Goal: Task Accomplishment & Management: Use online tool/utility

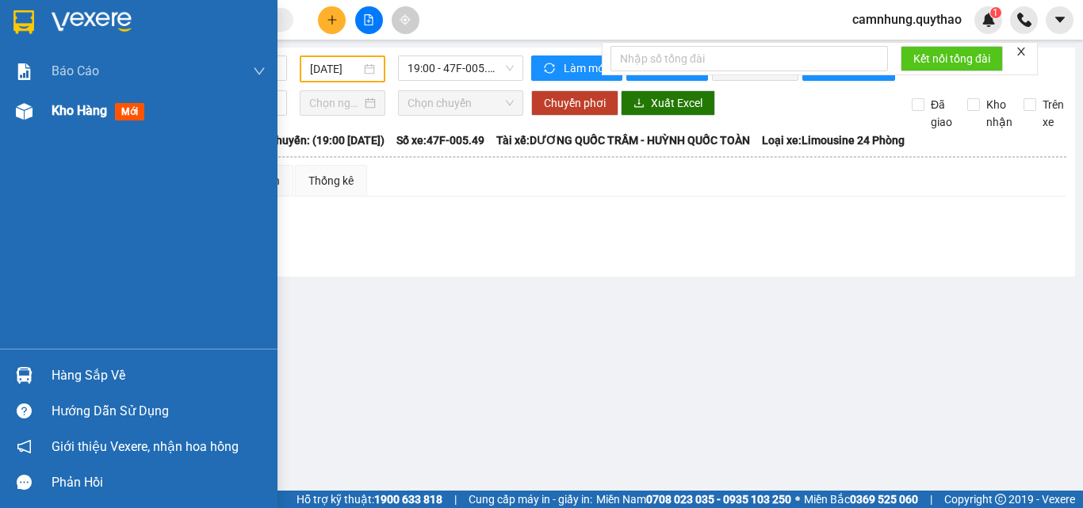
click at [70, 97] on div "Kho hàng mới" at bounding box center [159, 111] width 214 height 40
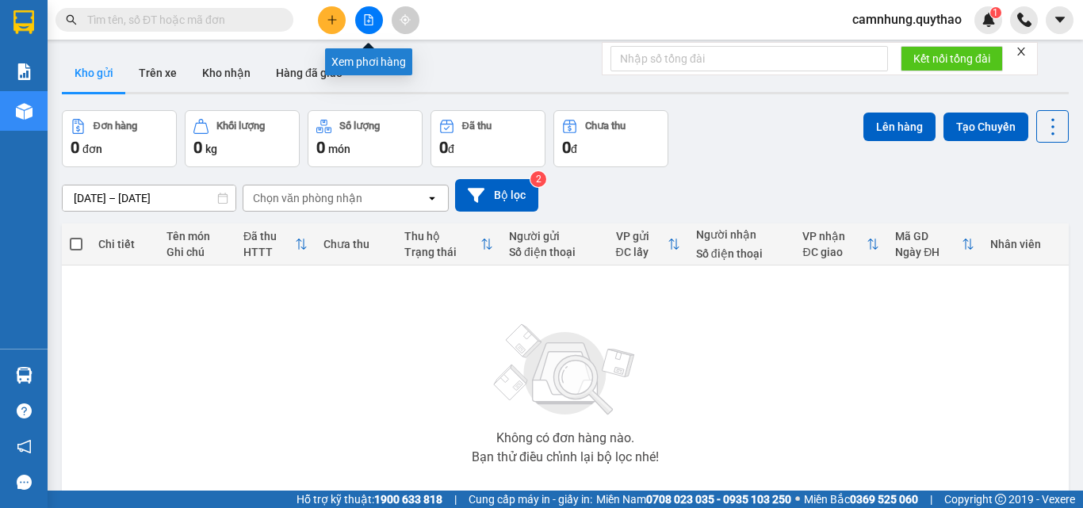
click at [365, 28] on button at bounding box center [369, 20] width 28 height 28
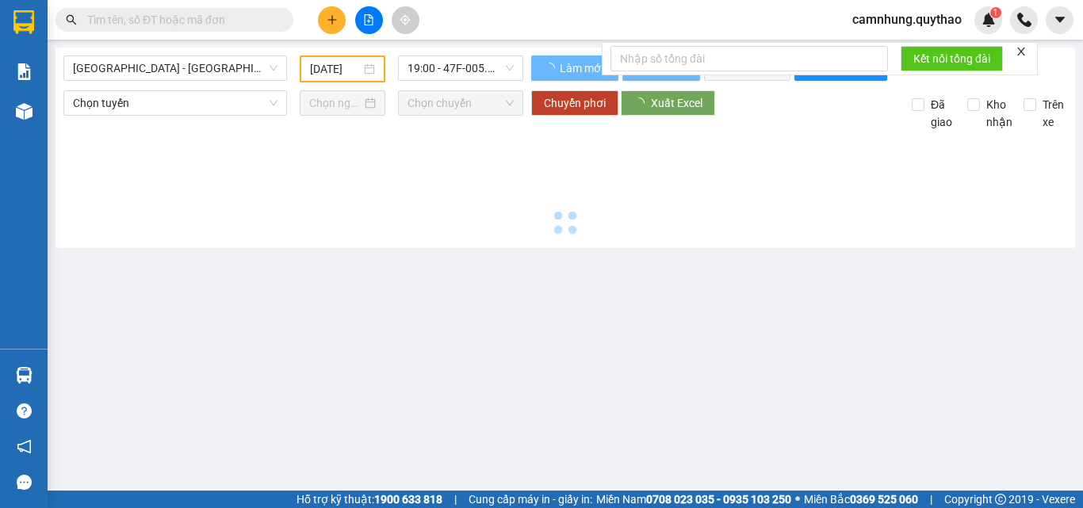
type input "[DATE]"
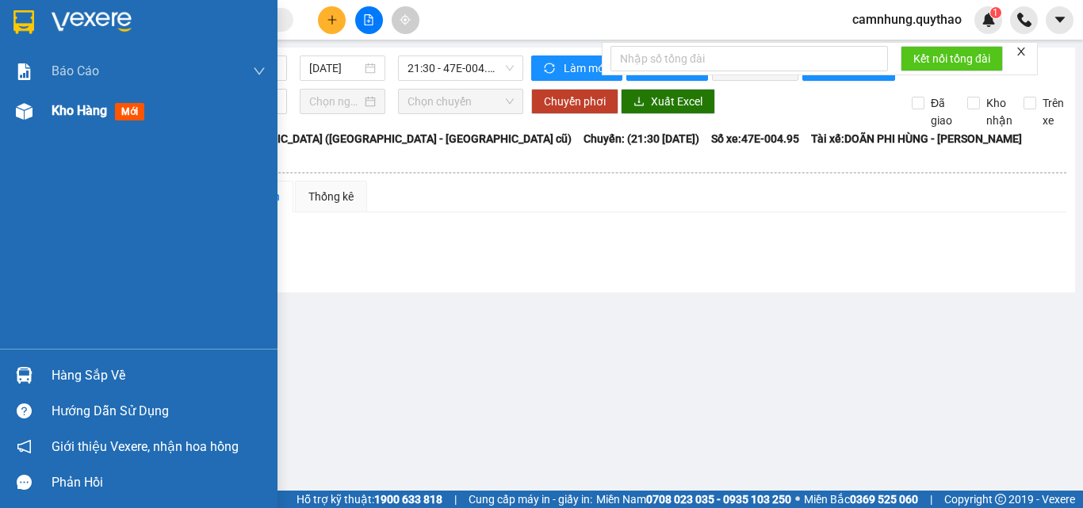
click at [56, 108] on span "Kho hàng" at bounding box center [79, 110] width 55 height 15
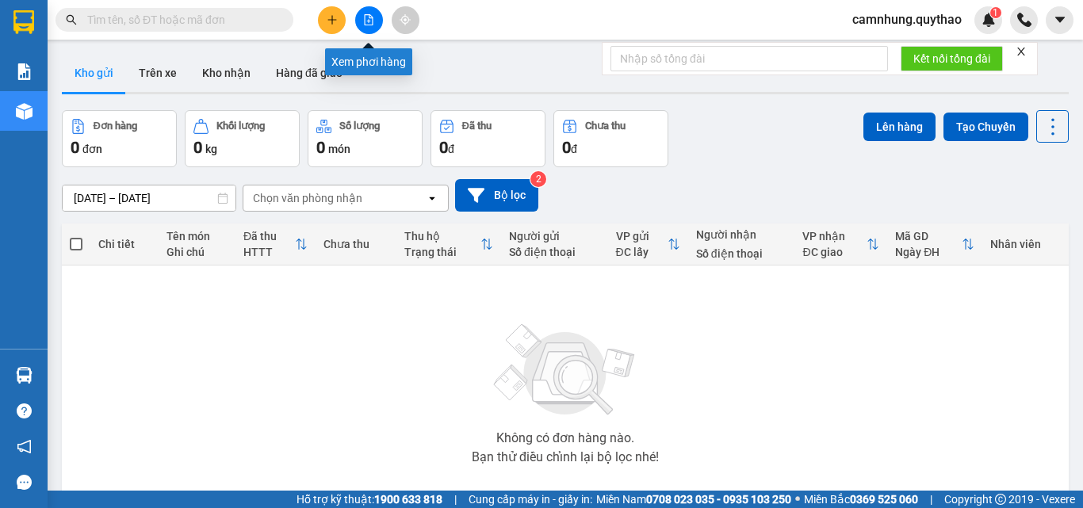
click at [365, 21] on icon "file-add" at bounding box center [368, 19] width 11 height 11
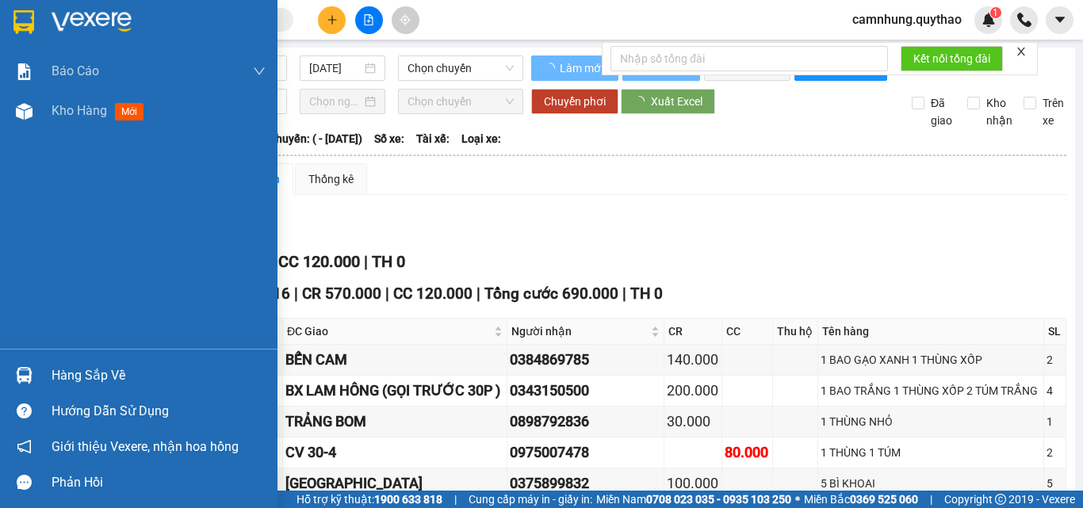
type input "[DATE]"
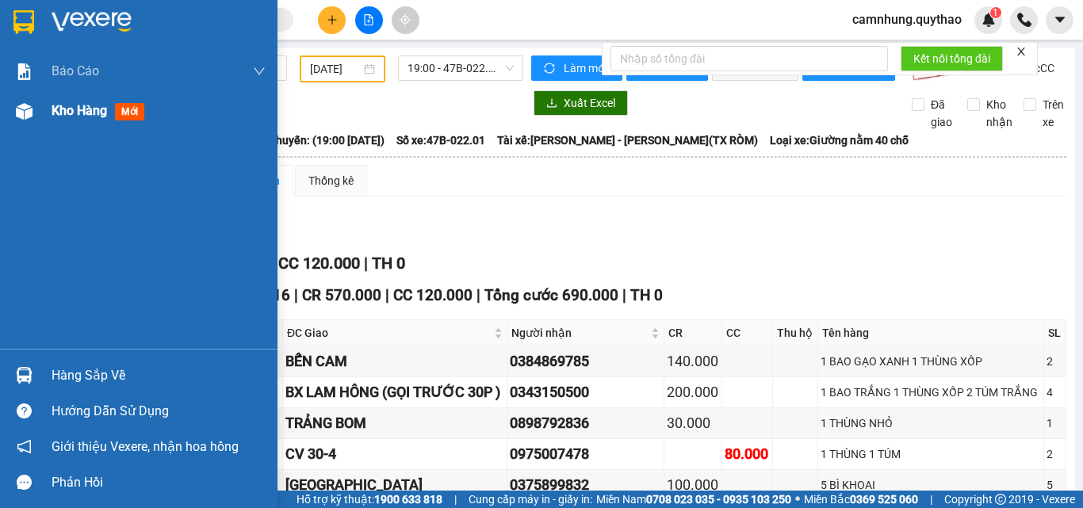
click at [75, 104] on span "Kho hàng" at bounding box center [79, 110] width 55 height 15
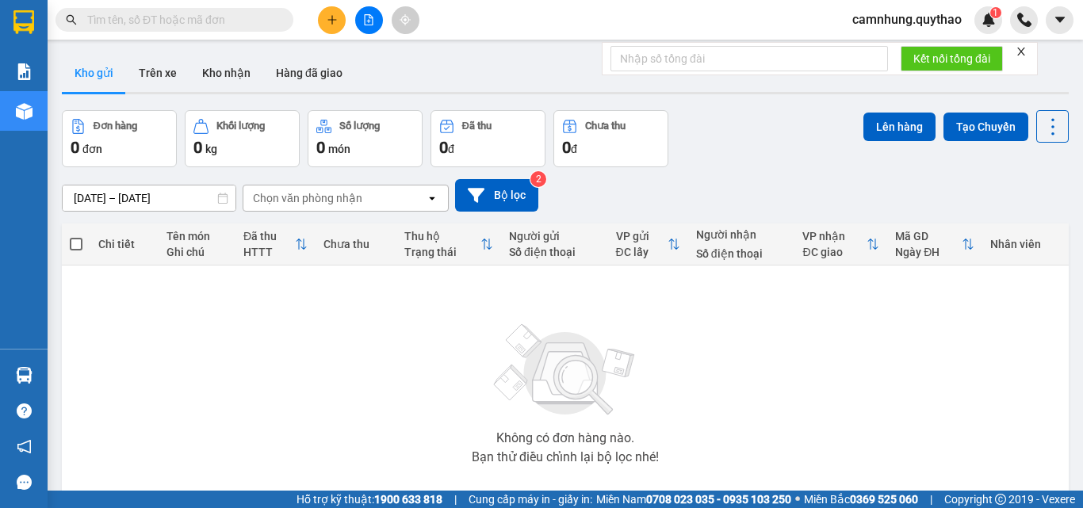
click at [169, 201] on input "[DATE] – [DATE]" at bounding box center [149, 198] width 173 height 25
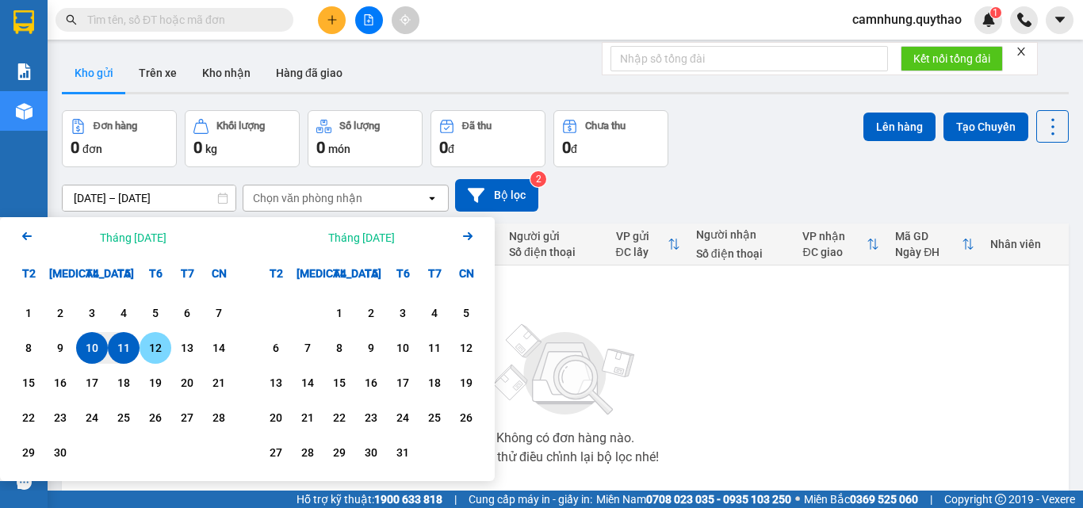
click at [155, 350] on div "12" at bounding box center [155, 348] width 22 height 19
type input "[DATE] – [DATE]"
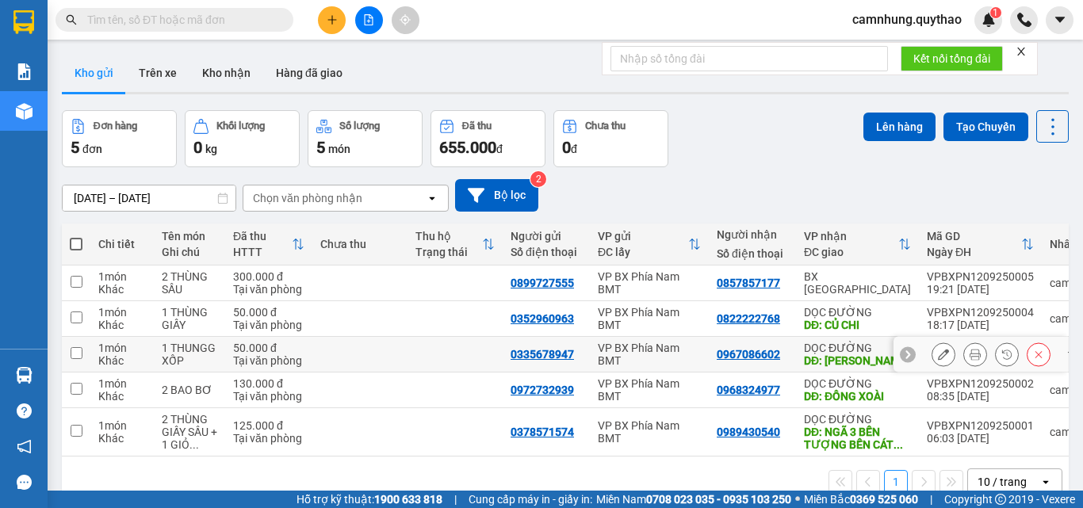
click at [269, 360] on div "Tại văn phòng" at bounding box center [268, 360] width 71 height 13
checkbox input "true"
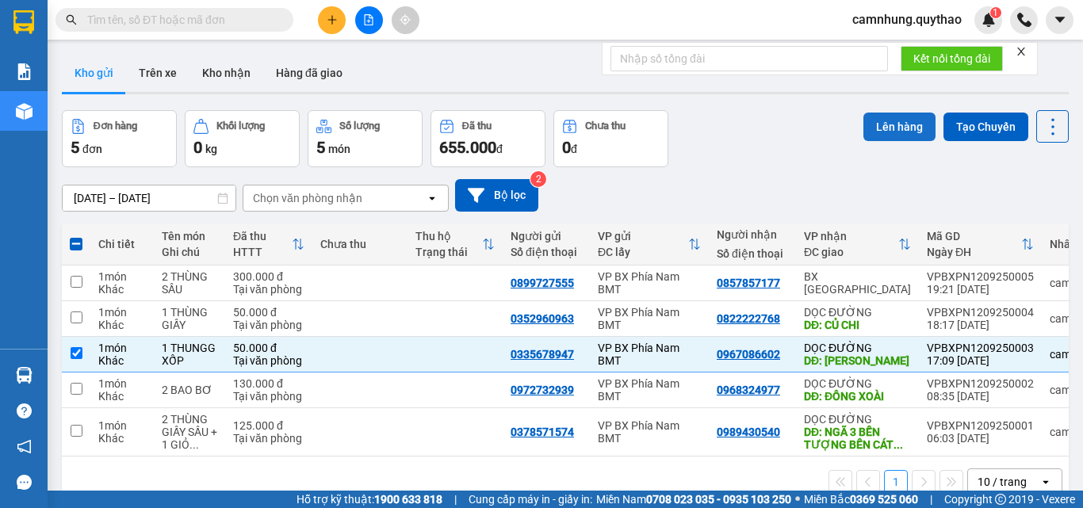
click at [874, 127] on button "Lên hàng" at bounding box center [899, 127] width 72 height 29
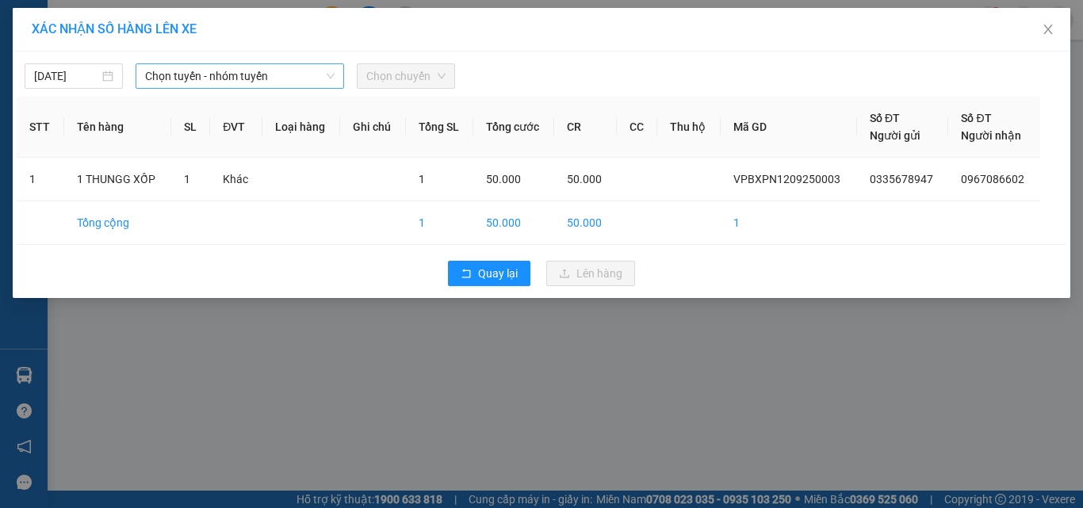
click at [226, 76] on span "Chọn tuyến - nhóm tuyến" at bounding box center [239, 76] width 189 height 24
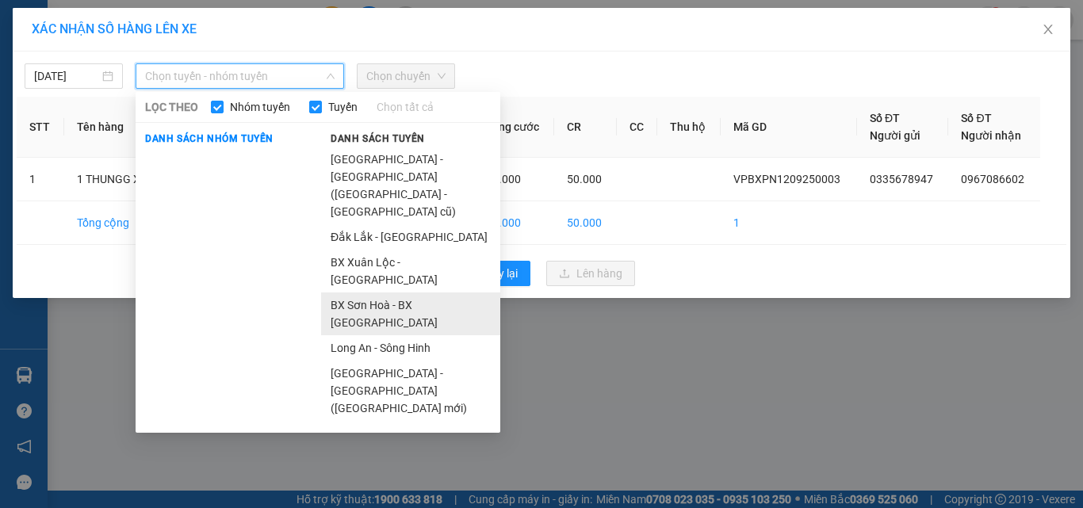
click at [409, 293] on li "BX Sơn Hoà - BX [GEOGRAPHIC_DATA]" at bounding box center [410, 314] width 179 height 43
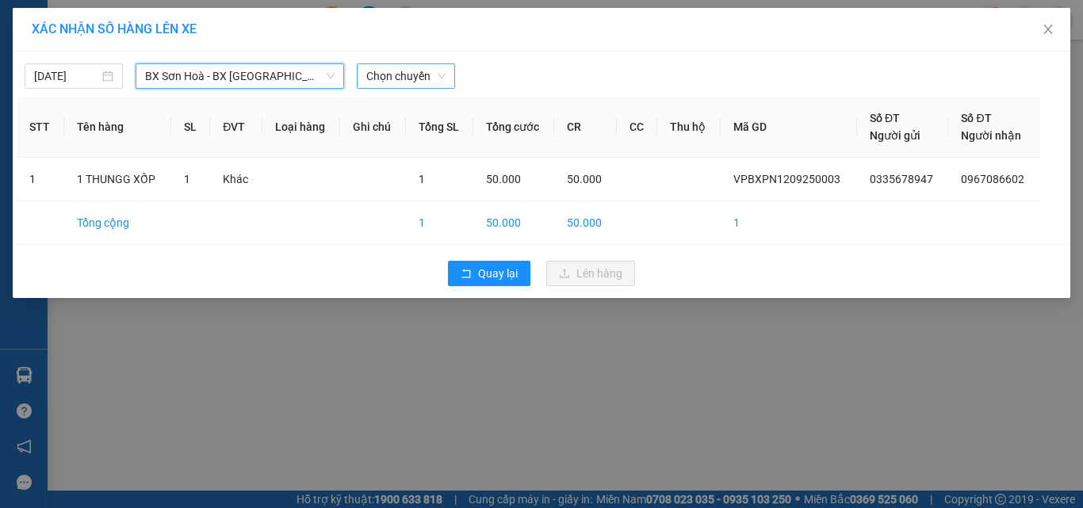
click at [394, 82] on span "Chọn chuyến" at bounding box center [405, 76] width 79 height 24
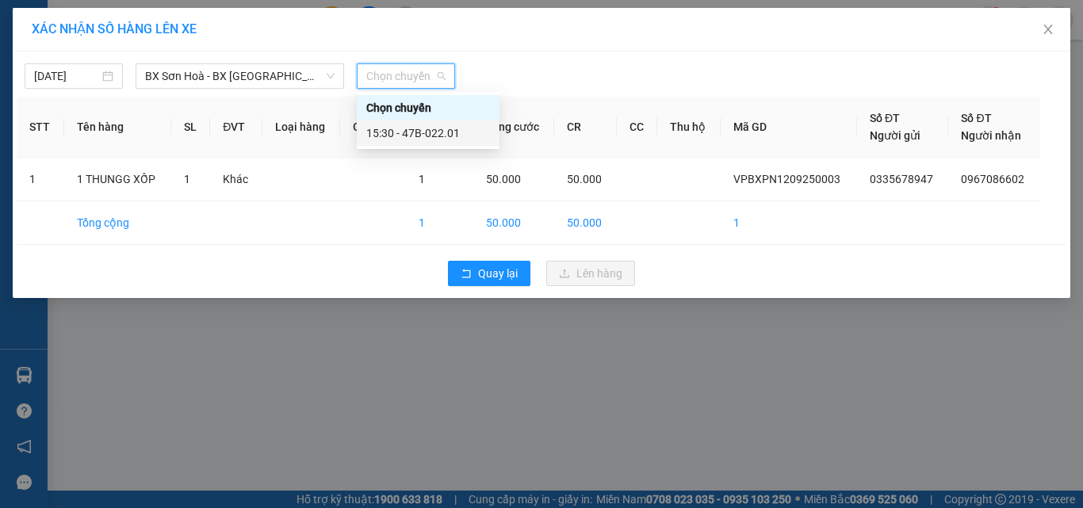
drag, startPoint x: 419, startPoint y: 126, endPoint x: 427, endPoint y: 132, distance: 10.3
click at [419, 127] on div "15:30 - 47B-022.01" at bounding box center [428, 132] width 124 height 17
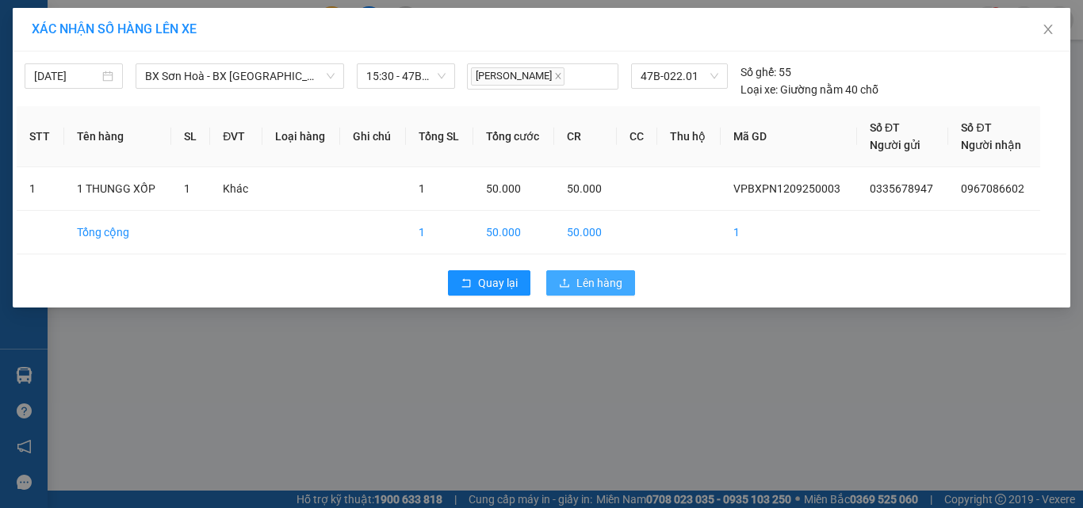
click at [588, 283] on span "Lên hàng" at bounding box center [599, 282] width 46 height 17
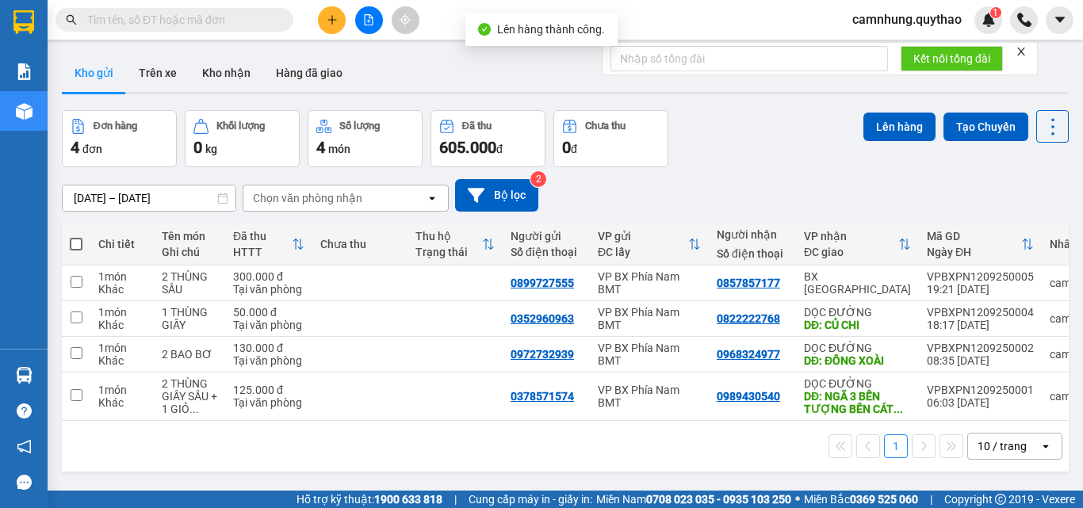
click at [367, 25] on button at bounding box center [369, 20] width 28 height 28
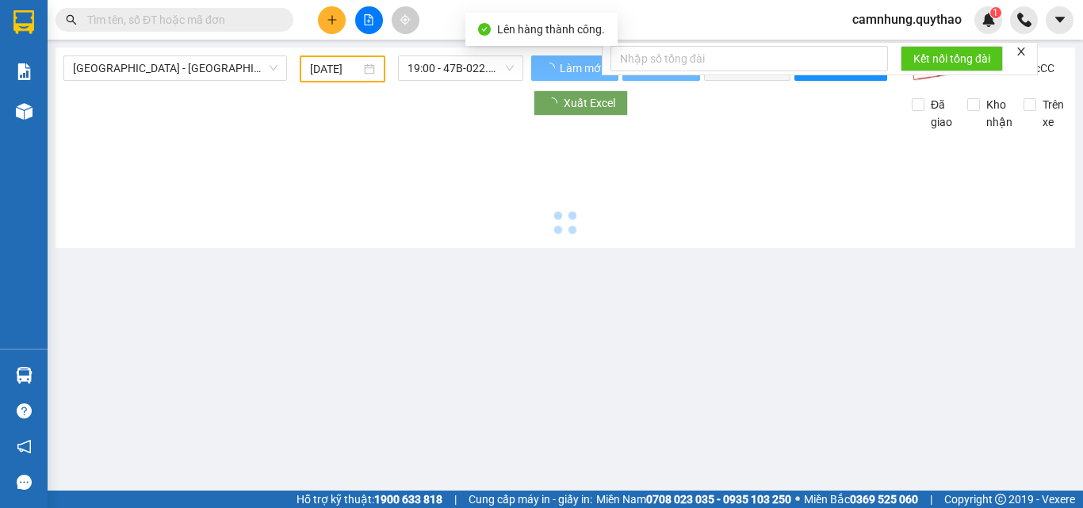
type input "[DATE]"
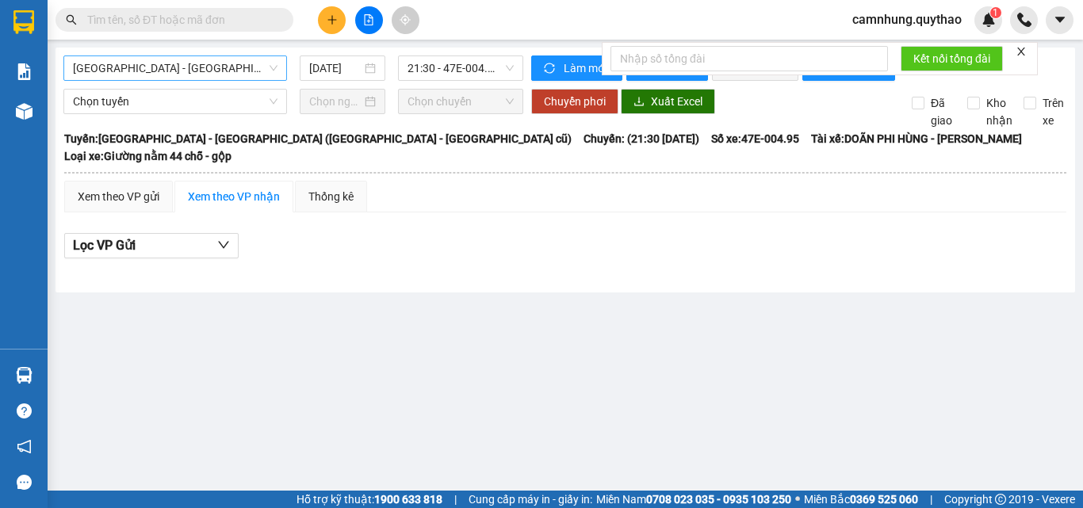
click at [136, 78] on span "[GEOGRAPHIC_DATA] - [GEOGRAPHIC_DATA] ([GEOGRAPHIC_DATA] - [GEOGRAPHIC_DATA] cũ)" at bounding box center [175, 68] width 205 height 24
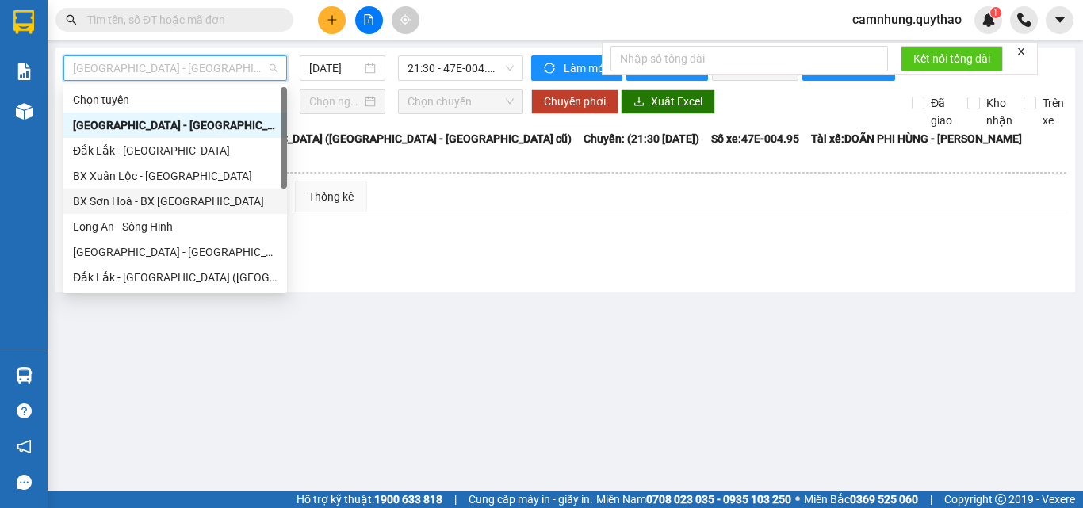
click at [135, 196] on div "BX Sơn Hoà - BX [GEOGRAPHIC_DATA]" at bounding box center [175, 201] width 205 height 17
type input "[DATE]"
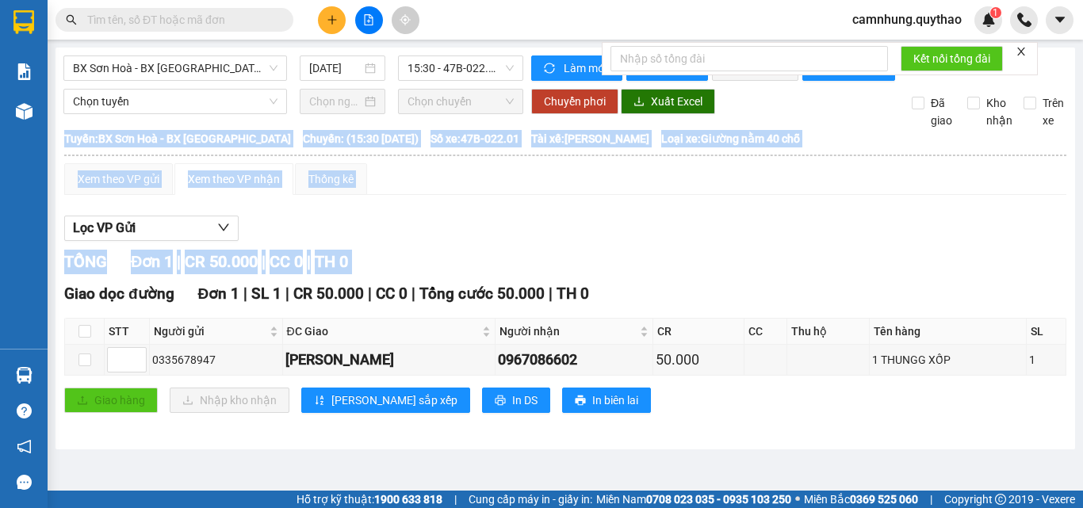
copy table "[GEOGRAPHIC_DATA] ([GEOGRAPHIC_DATA]) 0966557557 10A [PERSON_NAME] PHƠI HÀNG 21…"
drag, startPoint x: 64, startPoint y: 307, endPoint x: 752, endPoint y: 420, distance: 697.5
click at [752, 420] on div "Giao dọc đường Đơn 1 | SL 1 | CR 50.000 | CC 0 | Tổng cước 50.000 | TH 0 STT Ng…" at bounding box center [565, 353] width 1002 height 143
click at [495, 406] on icon "printer" at bounding box center [500, 400] width 11 height 11
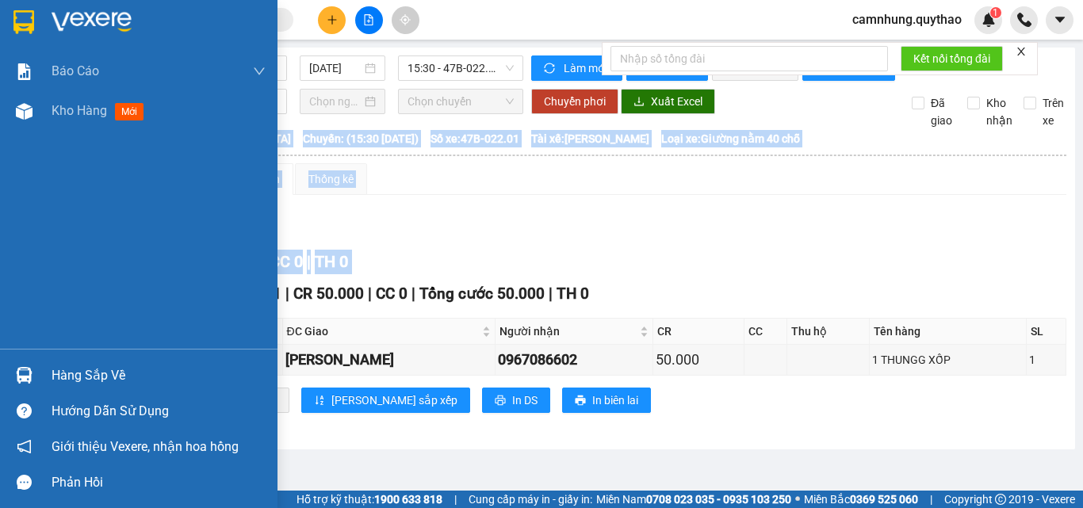
drag, startPoint x: 71, startPoint y: 118, endPoint x: 254, endPoint y: 197, distance: 198.5
click at [71, 117] on span "Kho hàng" at bounding box center [79, 110] width 55 height 15
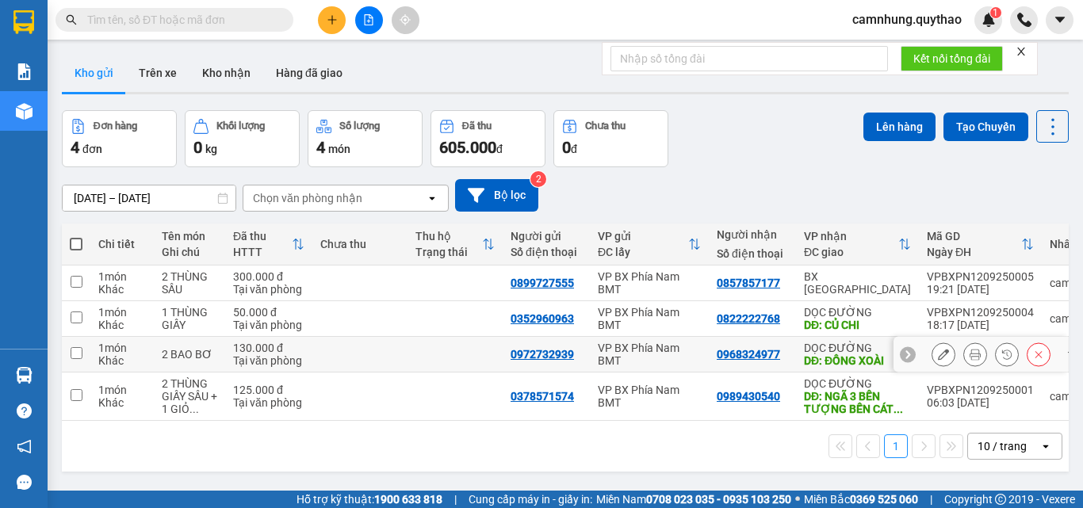
click at [227, 357] on td "130.000 đ Tại văn phòng" at bounding box center [268, 355] width 87 height 36
checkbox input "true"
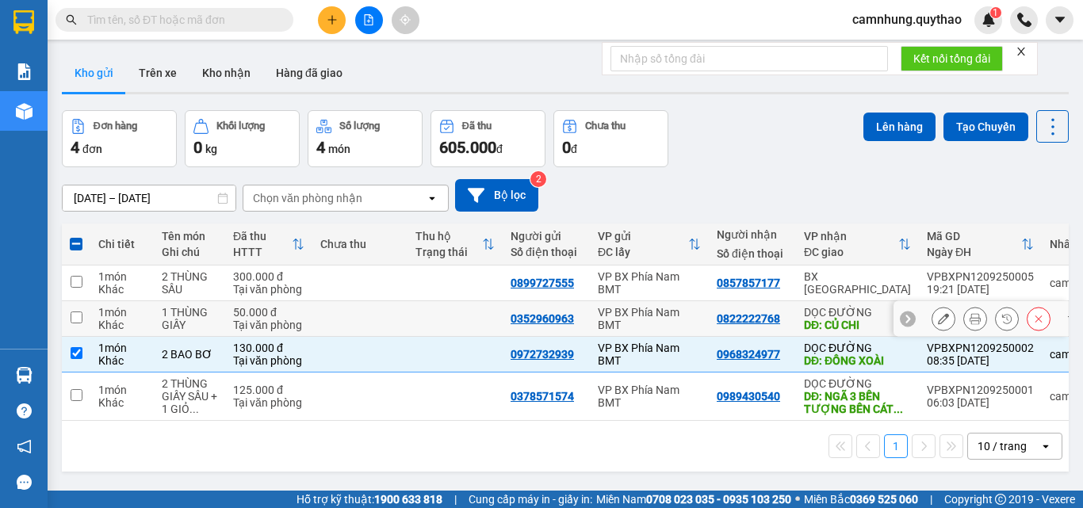
click at [251, 308] on div "50.000 đ" at bounding box center [268, 312] width 71 height 13
checkbox input "true"
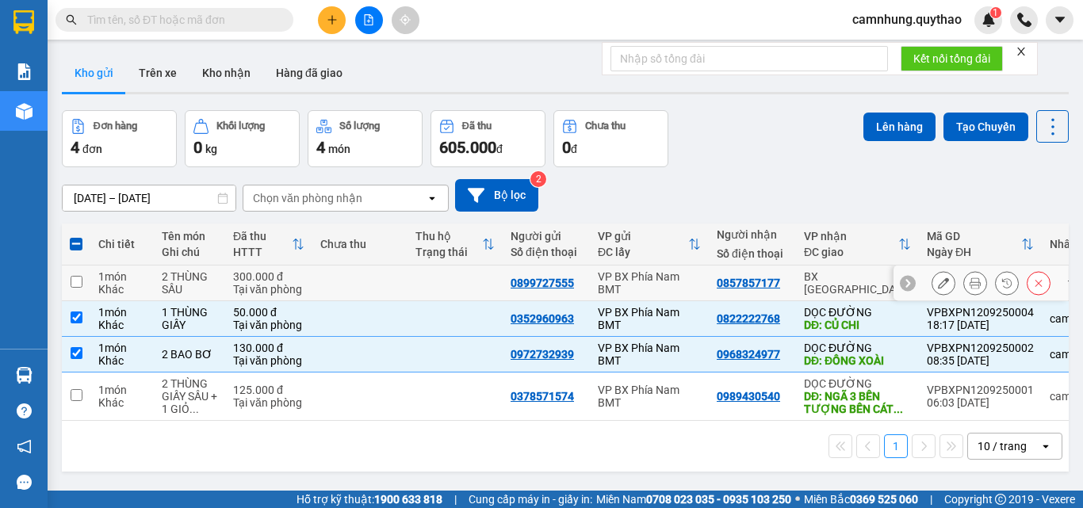
click at [249, 285] on div "Tại văn phòng" at bounding box center [268, 289] width 71 height 13
checkbox input "true"
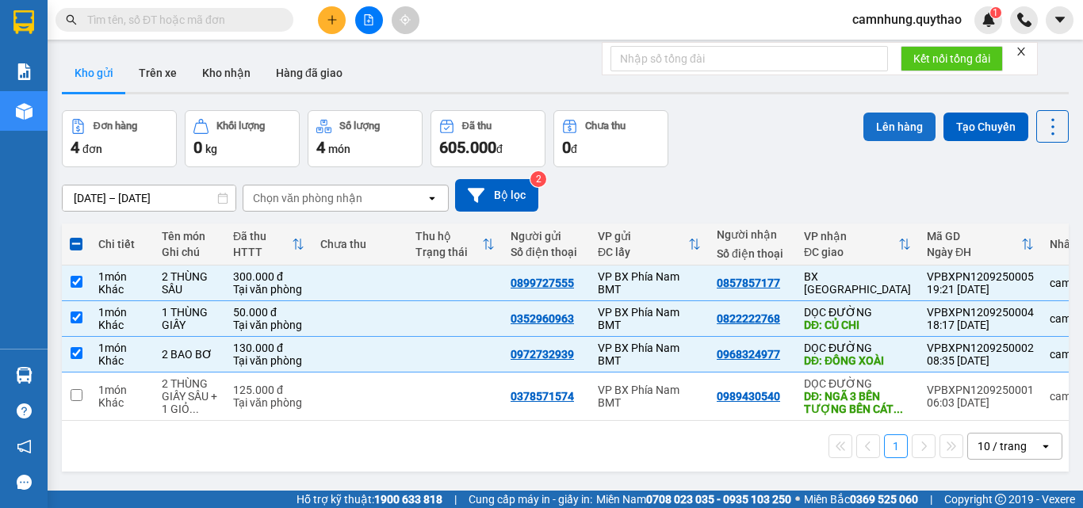
click at [894, 122] on button "Lên hàng" at bounding box center [899, 127] width 72 height 29
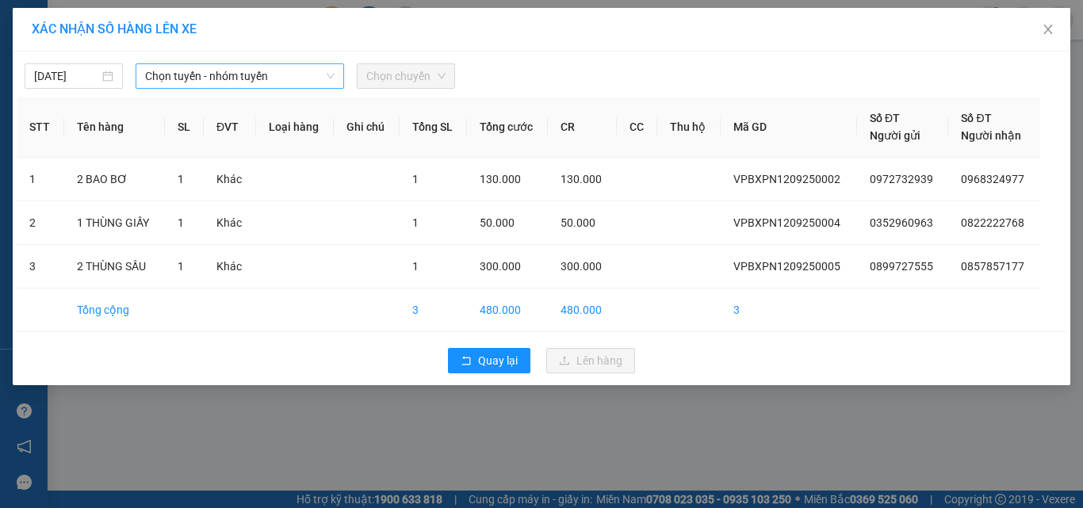
click at [206, 71] on span "Chọn tuyến - nhóm tuyến" at bounding box center [239, 76] width 189 height 24
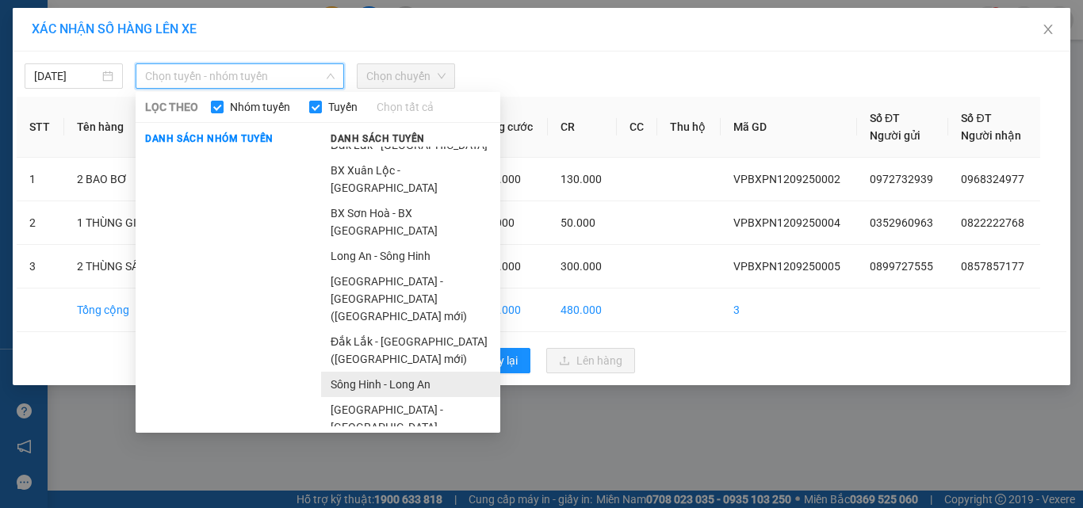
scroll to position [196, 0]
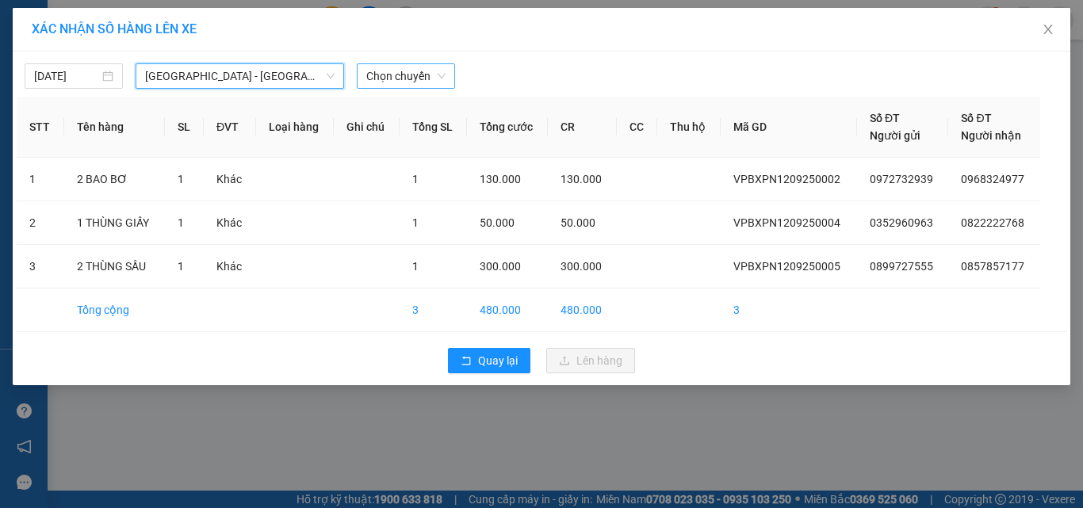
click at [396, 70] on span "Chọn chuyến" at bounding box center [405, 76] width 79 height 24
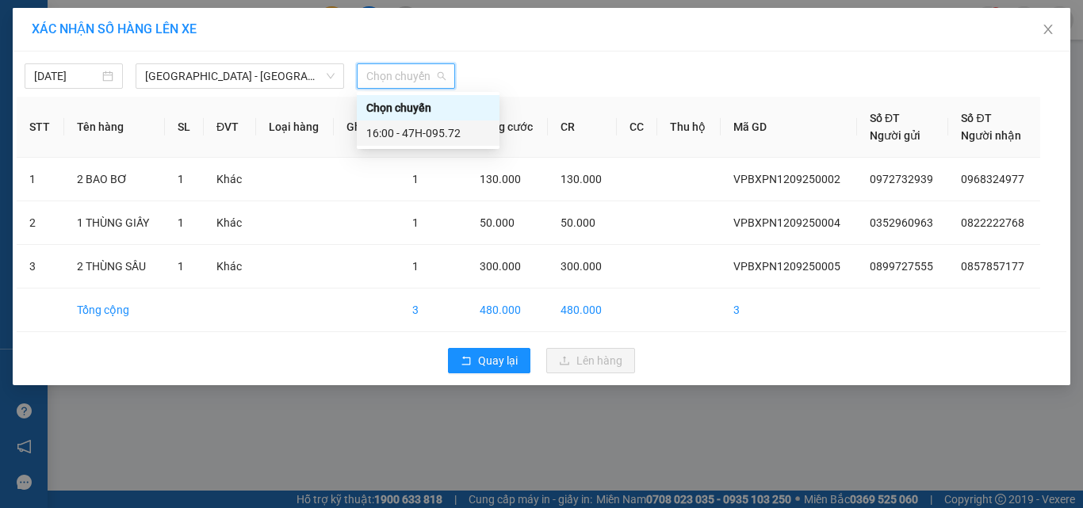
click at [429, 125] on div "16:00 - 47H-095.72" at bounding box center [428, 132] width 124 height 17
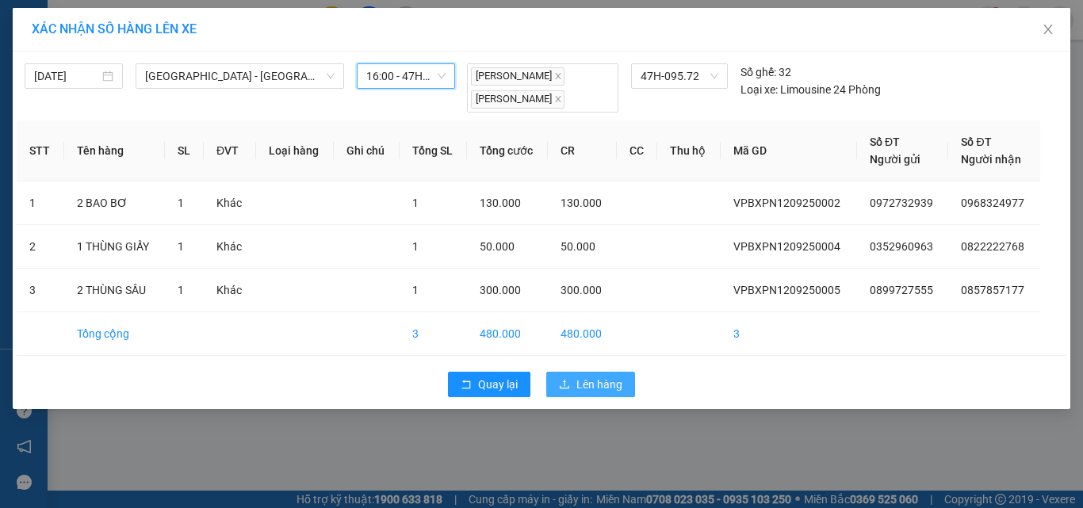
click at [594, 385] on span "Lên hàng" at bounding box center [599, 384] width 46 height 17
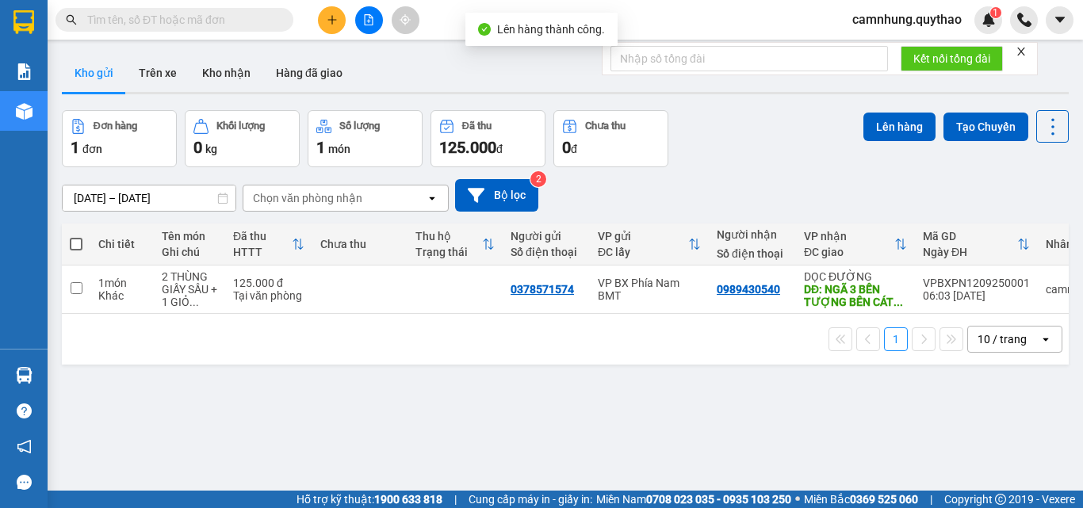
click at [362, 31] on button at bounding box center [369, 20] width 28 height 28
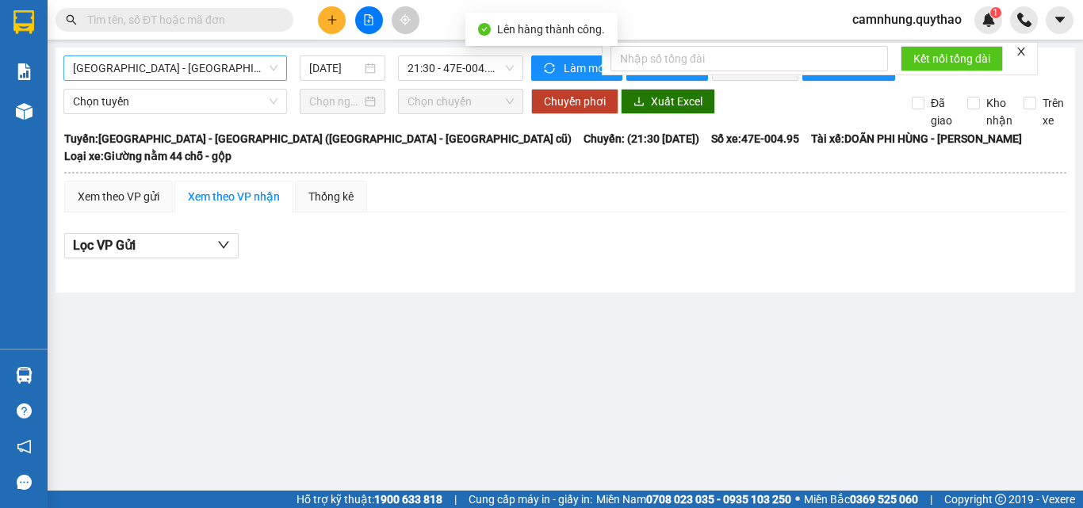
click at [189, 71] on span "[GEOGRAPHIC_DATA] - [GEOGRAPHIC_DATA] ([GEOGRAPHIC_DATA] - [GEOGRAPHIC_DATA] cũ)" at bounding box center [175, 68] width 205 height 24
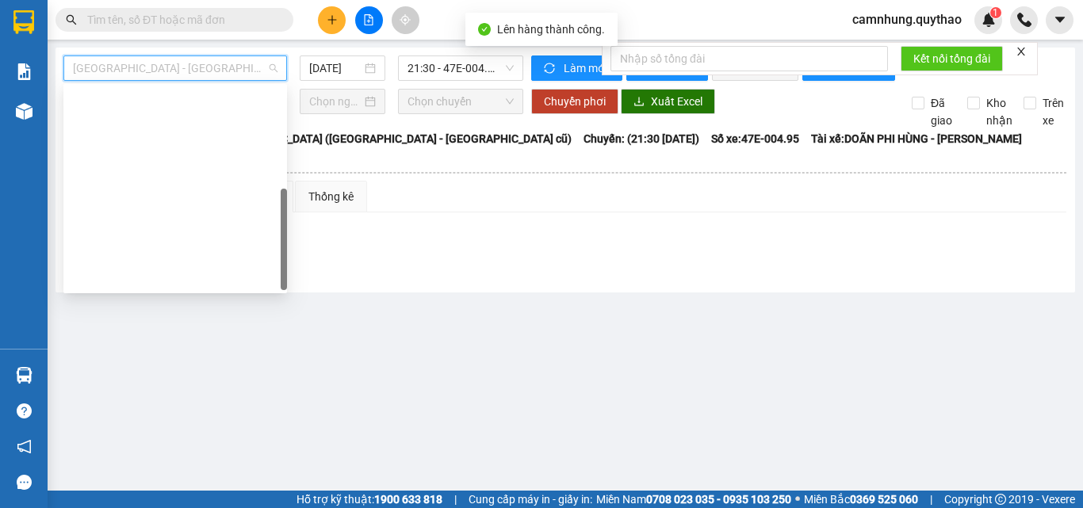
scroll to position [228, 0]
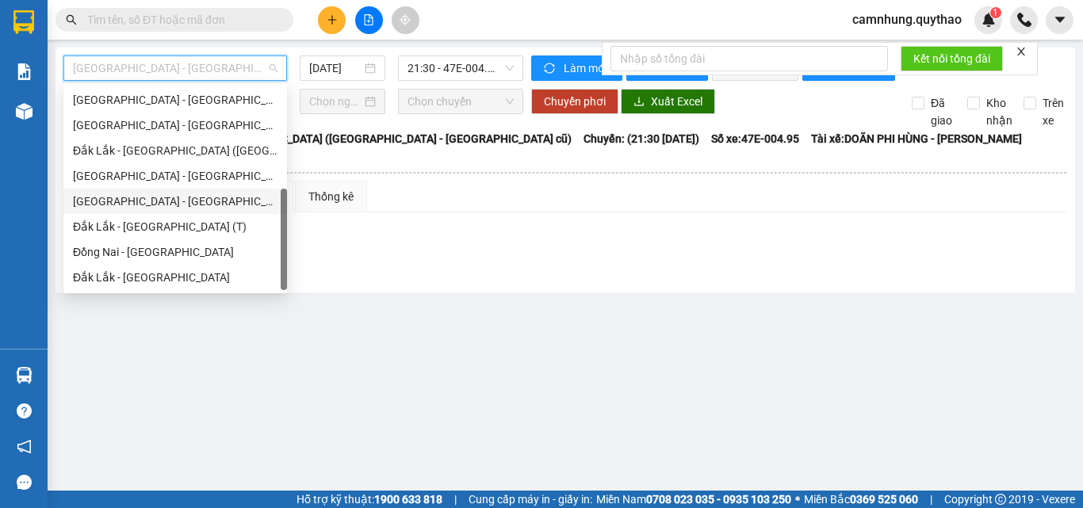
click at [164, 205] on div "[GEOGRAPHIC_DATA] - [GEOGRAPHIC_DATA]" at bounding box center [175, 201] width 205 height 17
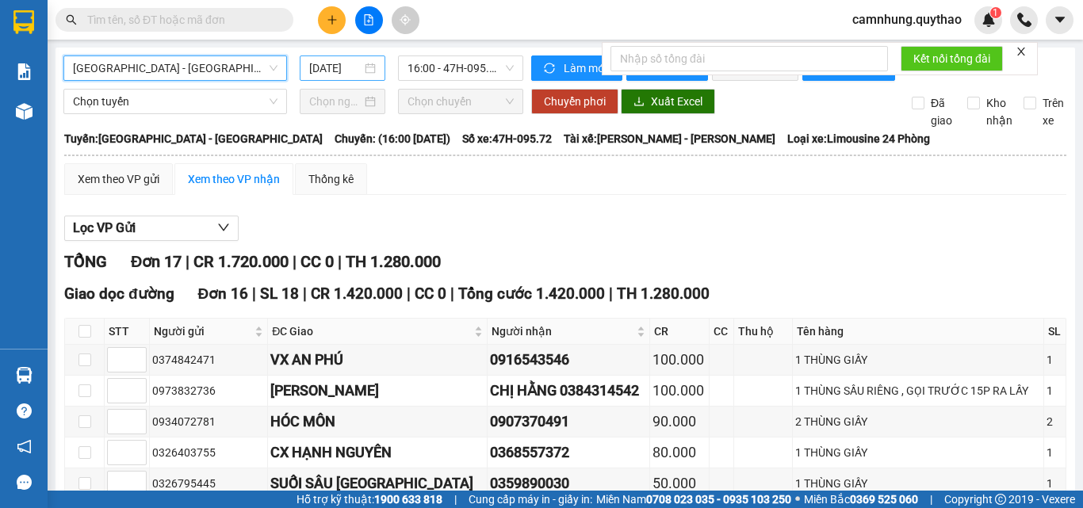
click at [337, 66] on input "[DATE]" at bounding box center [335, 67] width 52 height 17
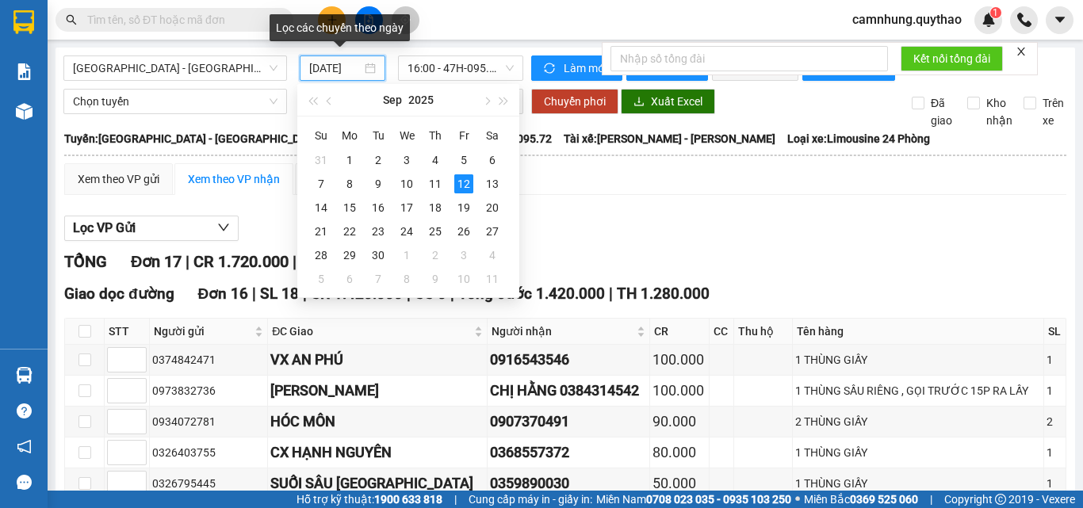
type input "[DATE]"
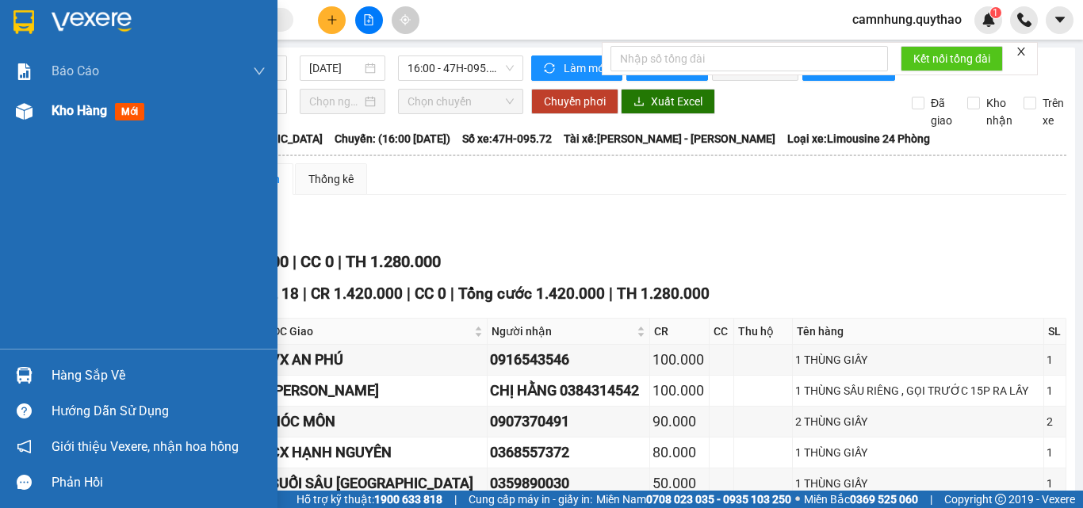
drag, startPoint x: 15, startPoint y: 107, endPoint x: 72, endPoint y: 116, distance: 57.7
click at [16, 107] on img at bounding box center [24, 111] width 17 height 17
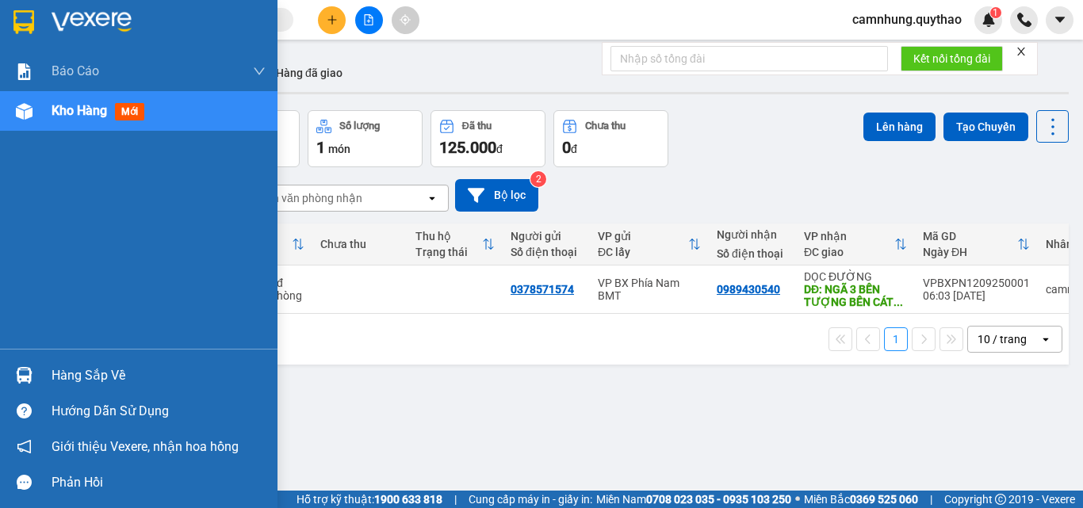
click at [75, 113] on span "Kho hàng" at bounding box center [79, 110] width 55 height 15
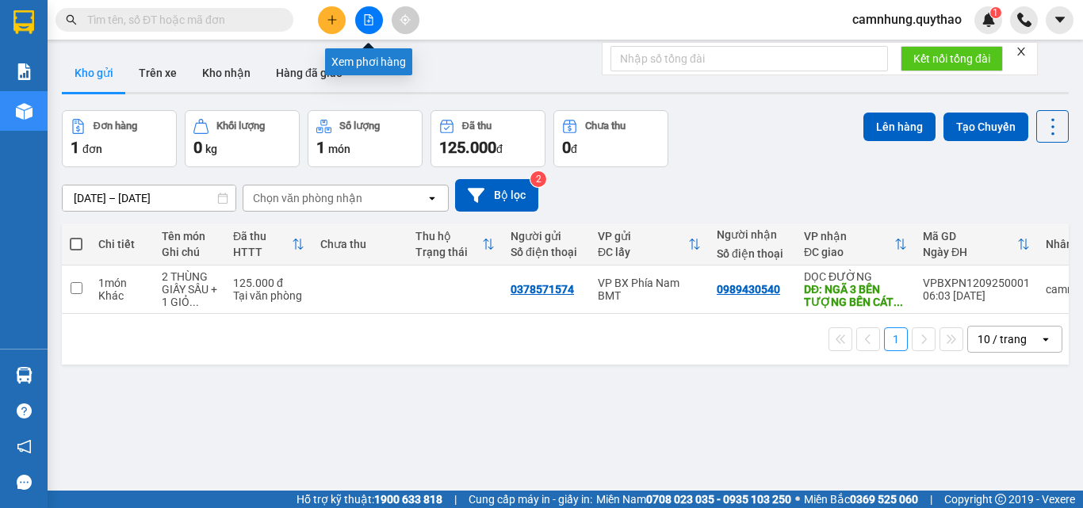
click at [375, 24] on button at bounding box center [369, 20] width 28 height 28
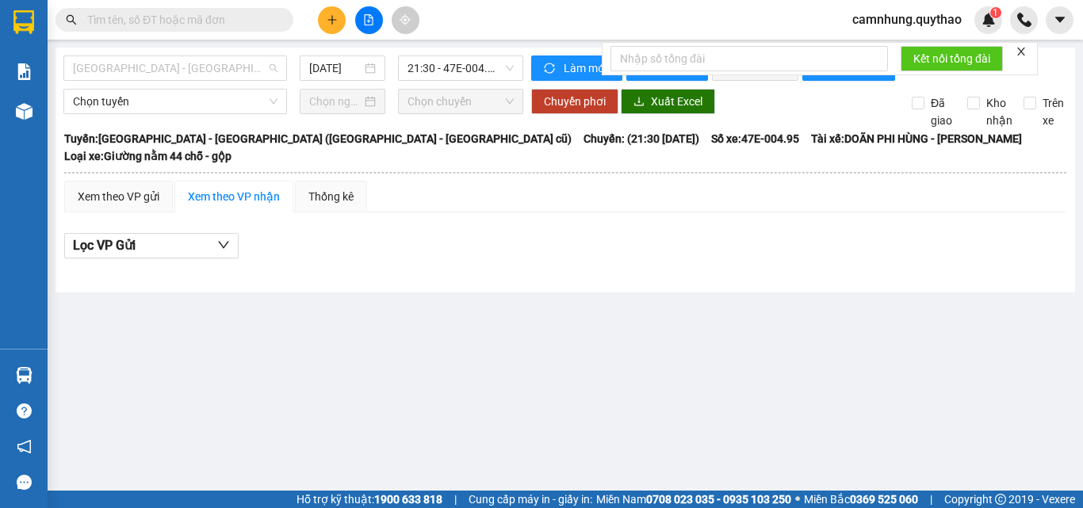
drag, startPoint x: 115, startPoint y: 67, endPoint x: 115, endPoint y: 116, distance: 48.4
click at [115, 67] on span "[GEOGRAPHIC_DATA] - [GEOGRAPHIC_DATA] ([GEOGRAPHIC_DATA] - [GEOGRAPHIC_DATA] cũ)" at bounding box center [175, 68] width 205 height 24
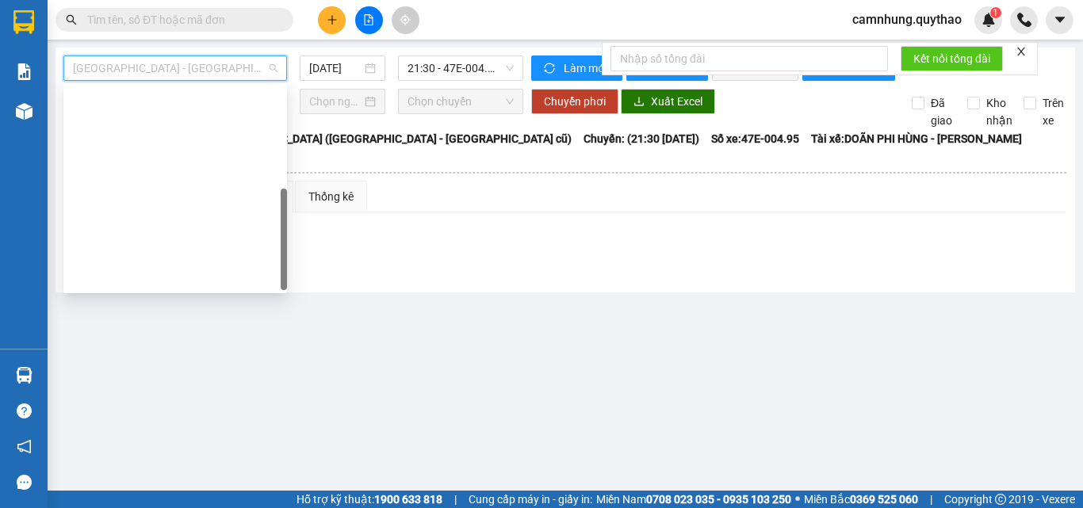
scroll to position [228, 0]
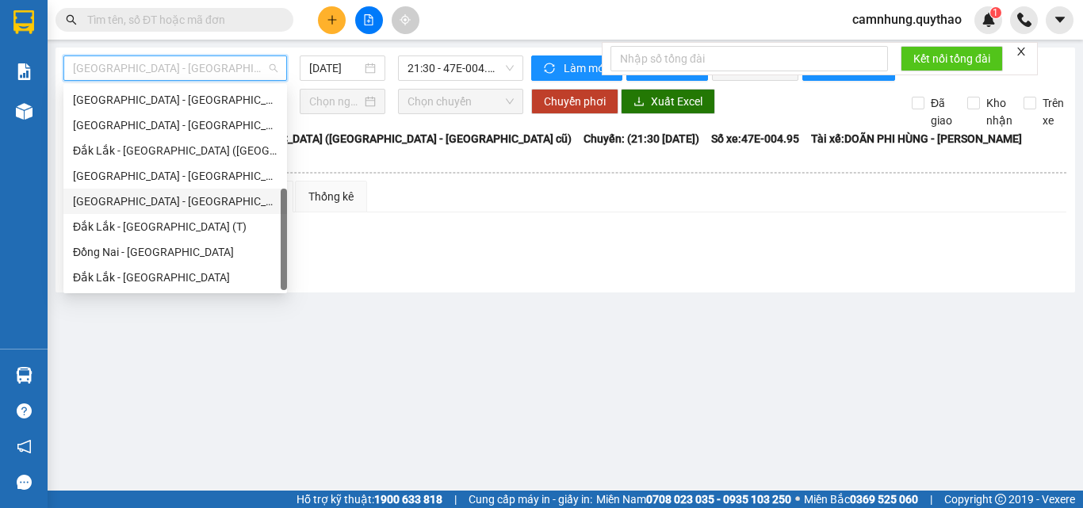
click at [149, 203] on div "[GEOGRAPHIC_DATA] - [GEOGRAPHIC_DATA]" at bounding box center [175, 201] width 205 height 17
type input "[DATE]"
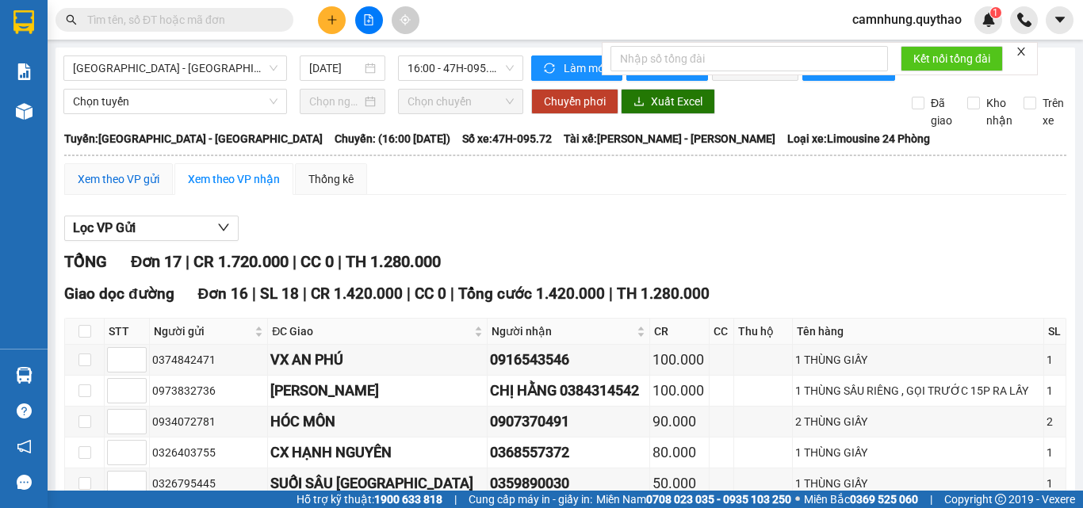
click at [131, 186] on div "Xem theo VP gửi" at bounding box center [119, 178] width 82 height 17
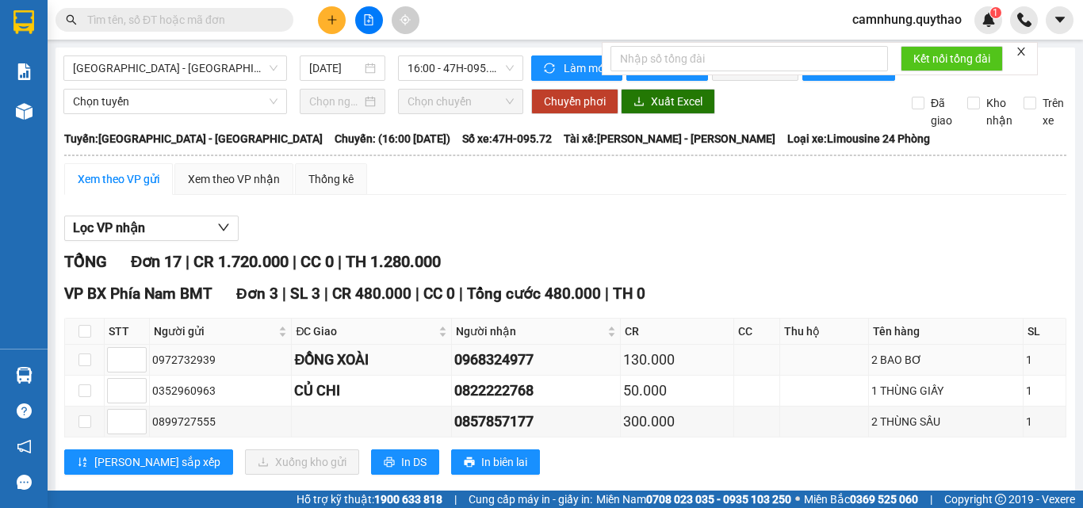
scroll to position [159, 0]
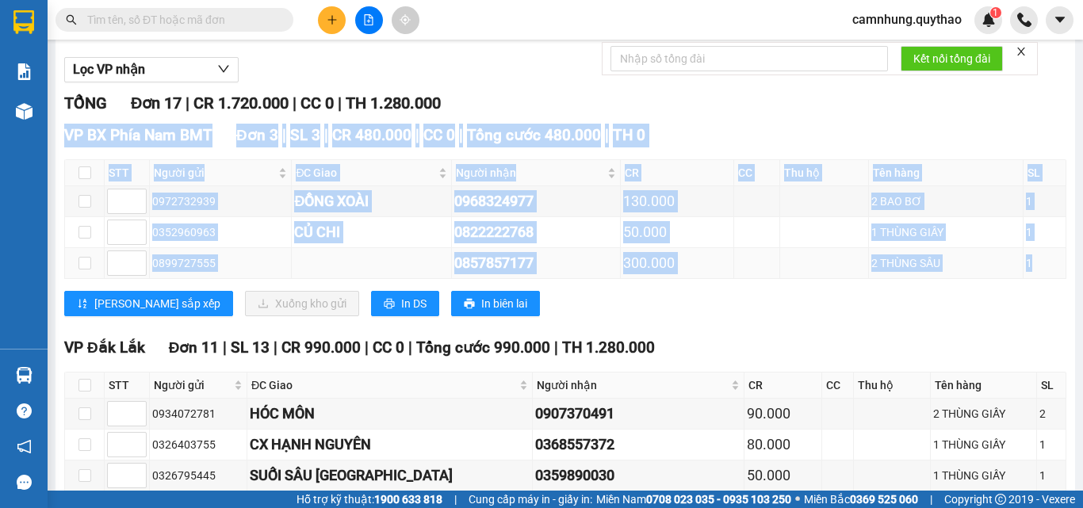
drag, startPoint x: 65, startPoint y: 141, endPoint x: 1034, endPoint y: 263, distance: 976.5
click at [1034, 263] on div "VP BX Phía Nam BMT Đơn 3 | SL 3 | CR 480.000 | CC 0 | Tổng cước 480.000 | TH 0 …" at bounding box center [565, 226] width 1002 height 205
